Goal: Transaction & Acquisition: Obtain resource

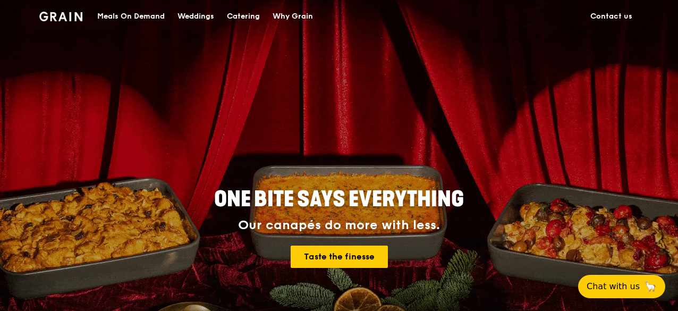
click at [153, 19] on div "Meals On Demand" at bounding box center [130, 17] width 67 height 32
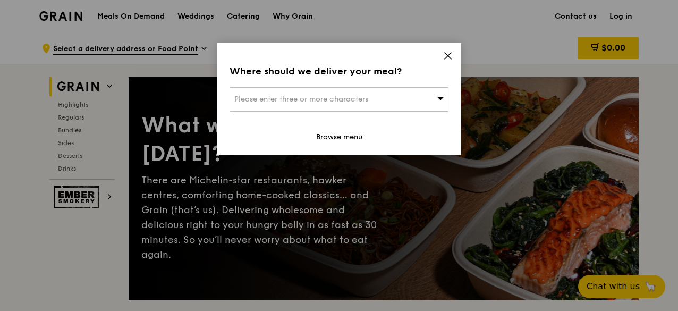
click at [448, 54] on icon at bounding box center [448, 56] width 10 height 10
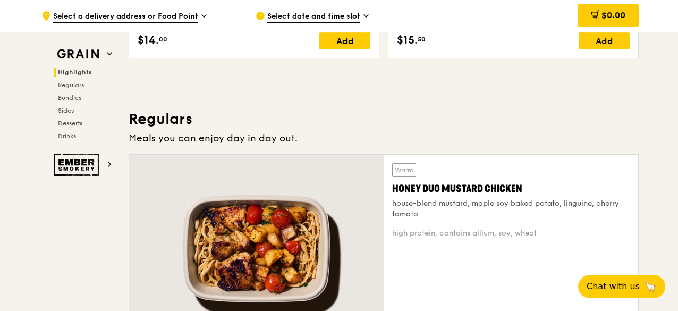
scroll to position [638, 0]
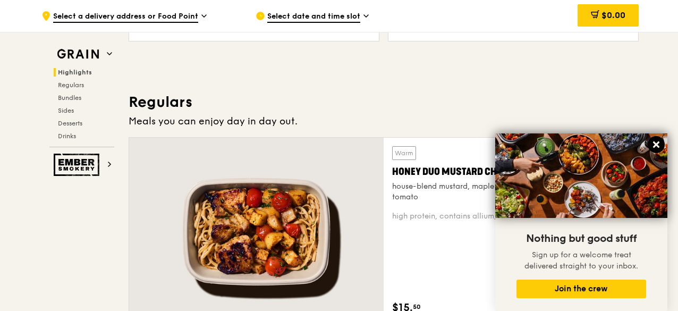
click at [656, 146] on icon at bounding box center [656, 144] width 6 height 6
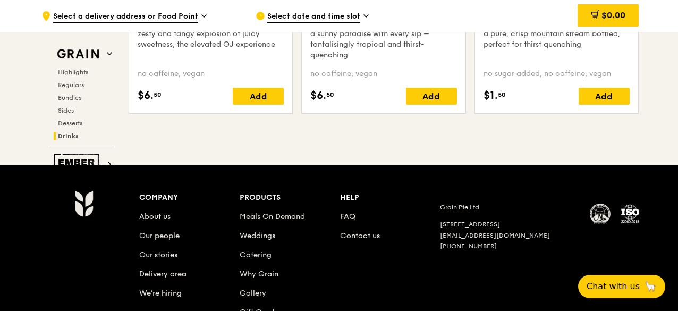
scroll to position [4467, 0]
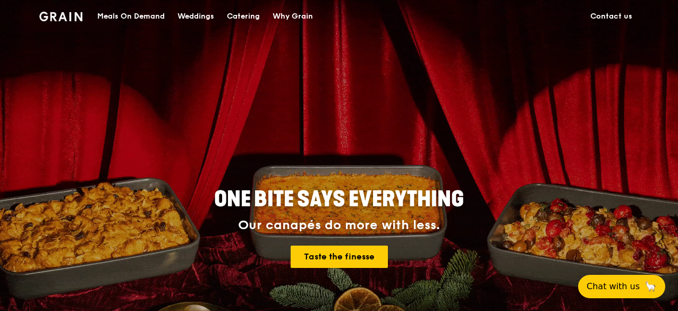
click at [229, 18] on div "Catering" at bounding box center [243, 17] width 33 height 32
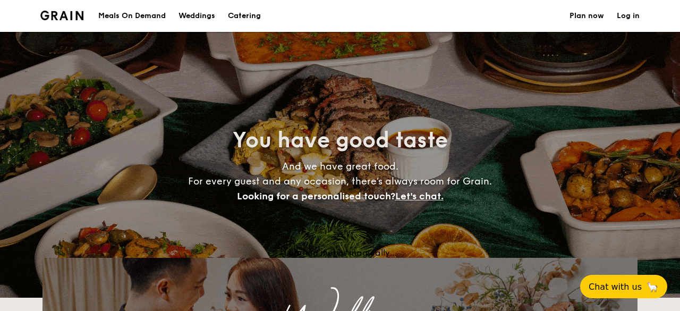
select select
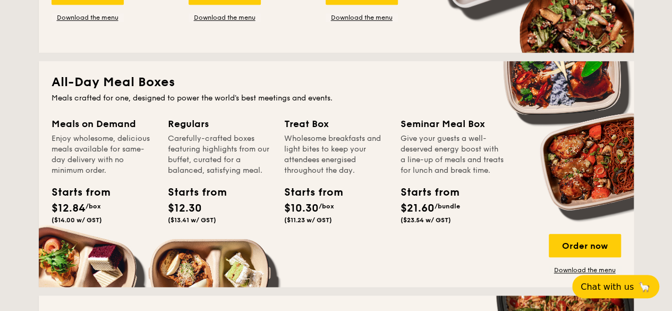
scroll to position [478, 0]
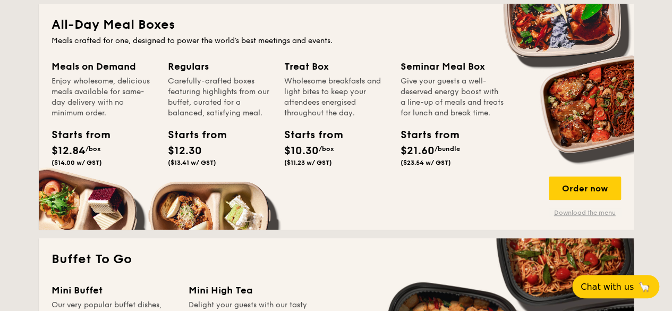
click at [572, 213] on link "Download the menu" at bounding box center [585, 212] width 72 height 9
